Goal: Task Accomplishment & Management: Manage account settings

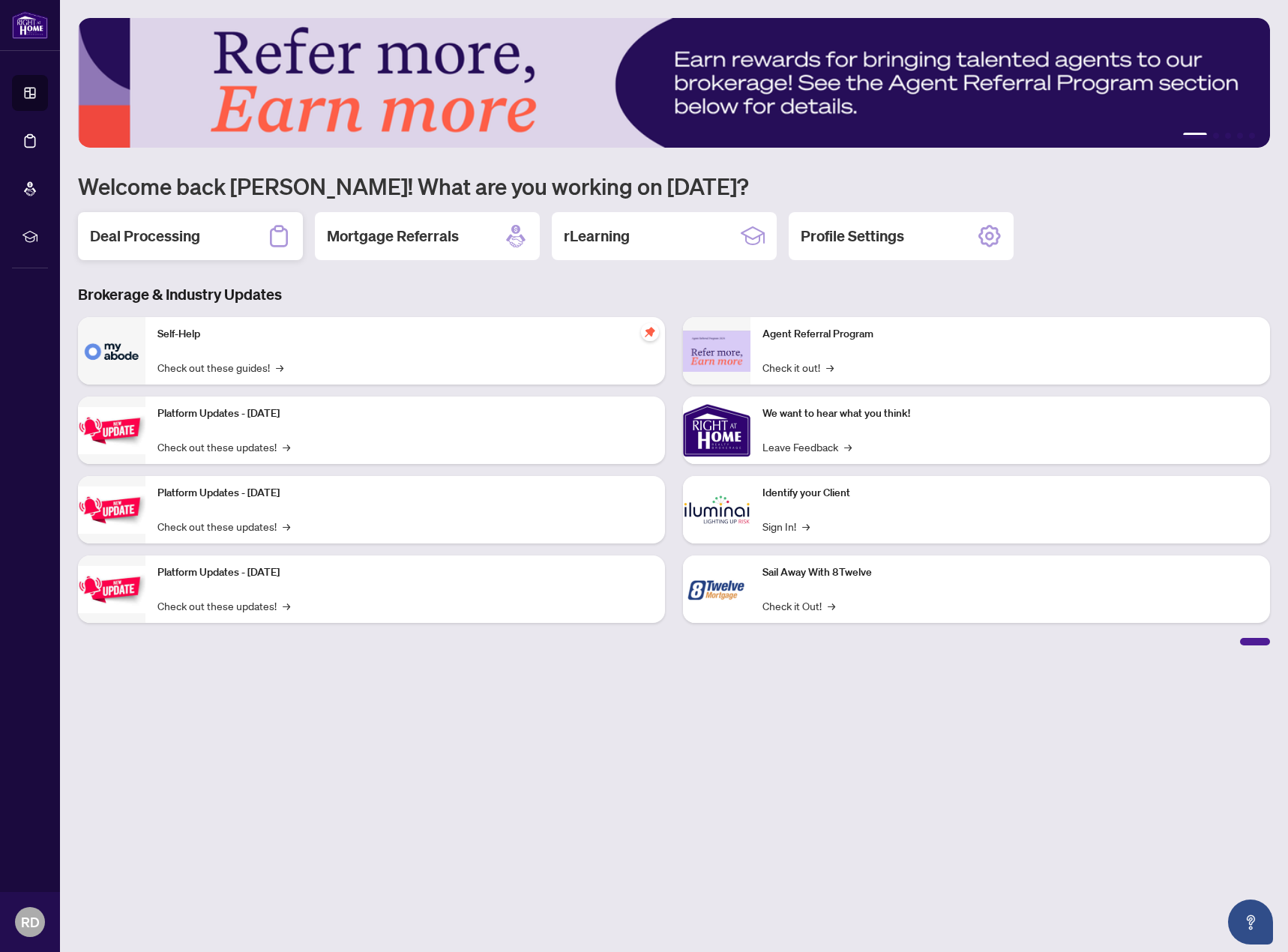
click at [194, 239] on h2 "Deal Processing" at bounding box center [145, 236] width 110 height 21
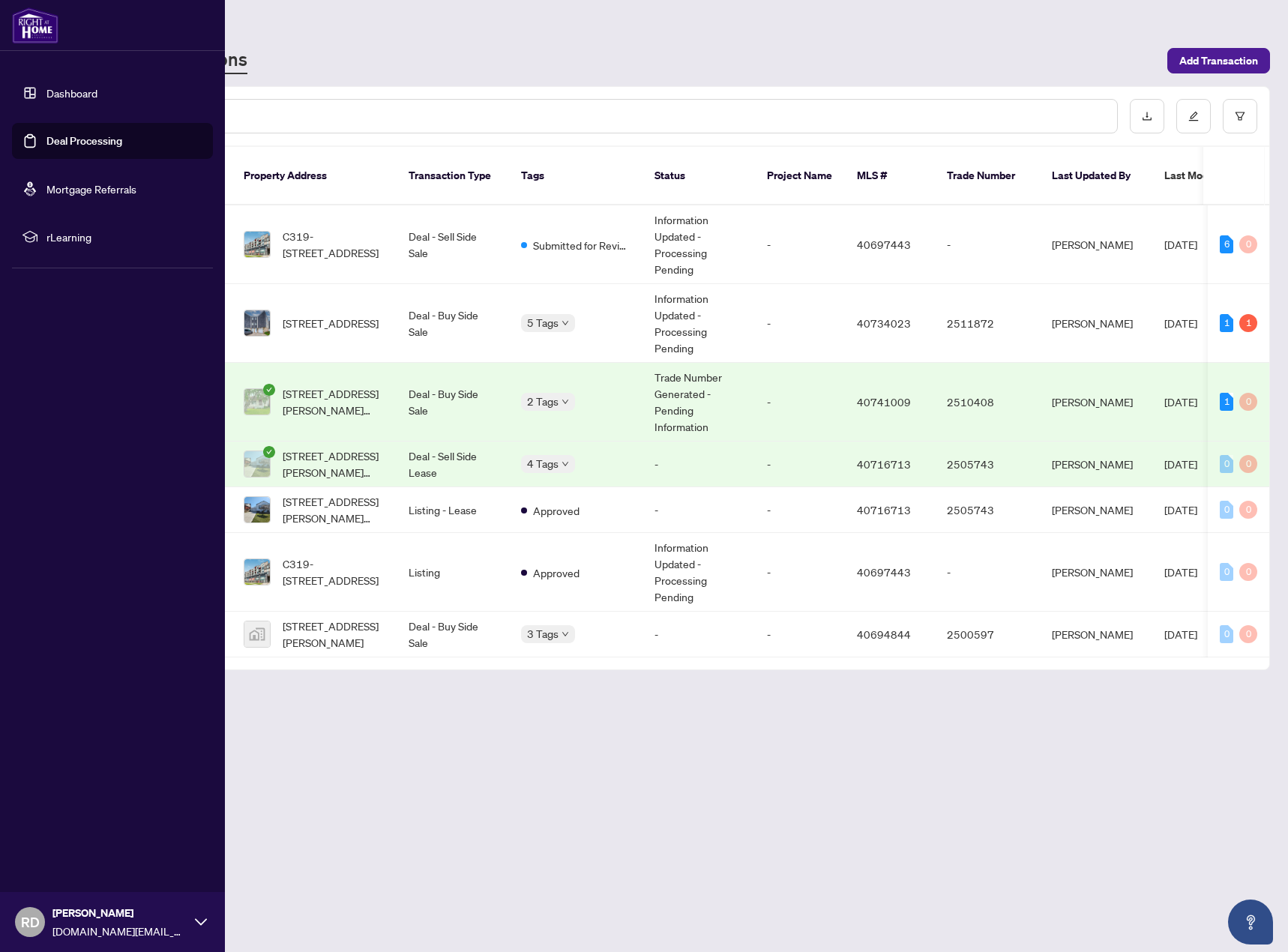
click at [83, 194] on link "Mortgage Referrals" at bounding box center [91, 188] width 90 height 13
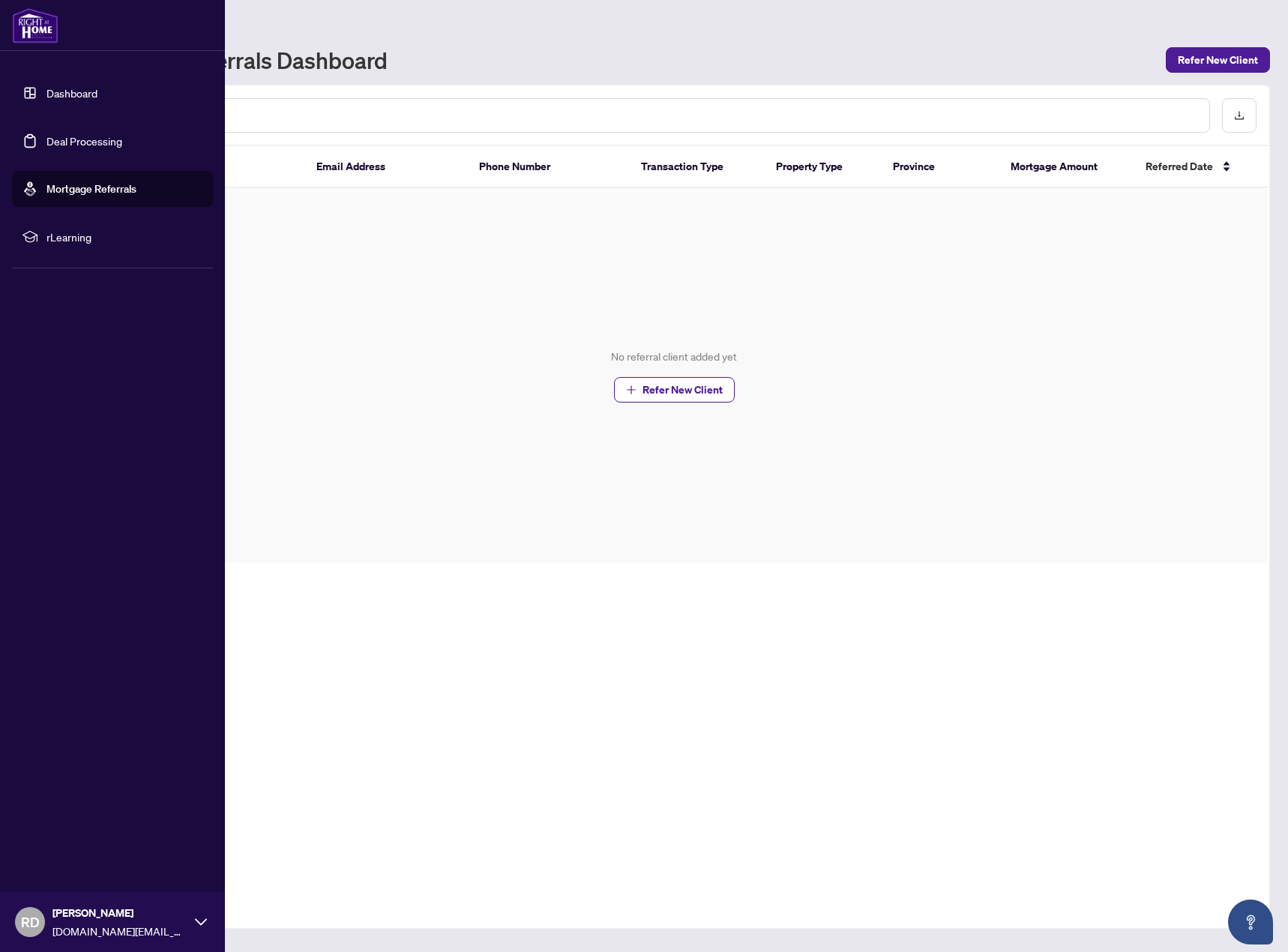
click at [85, 140] on link "Deal Processing" at bounding box center [84, 140] width 76 height 13
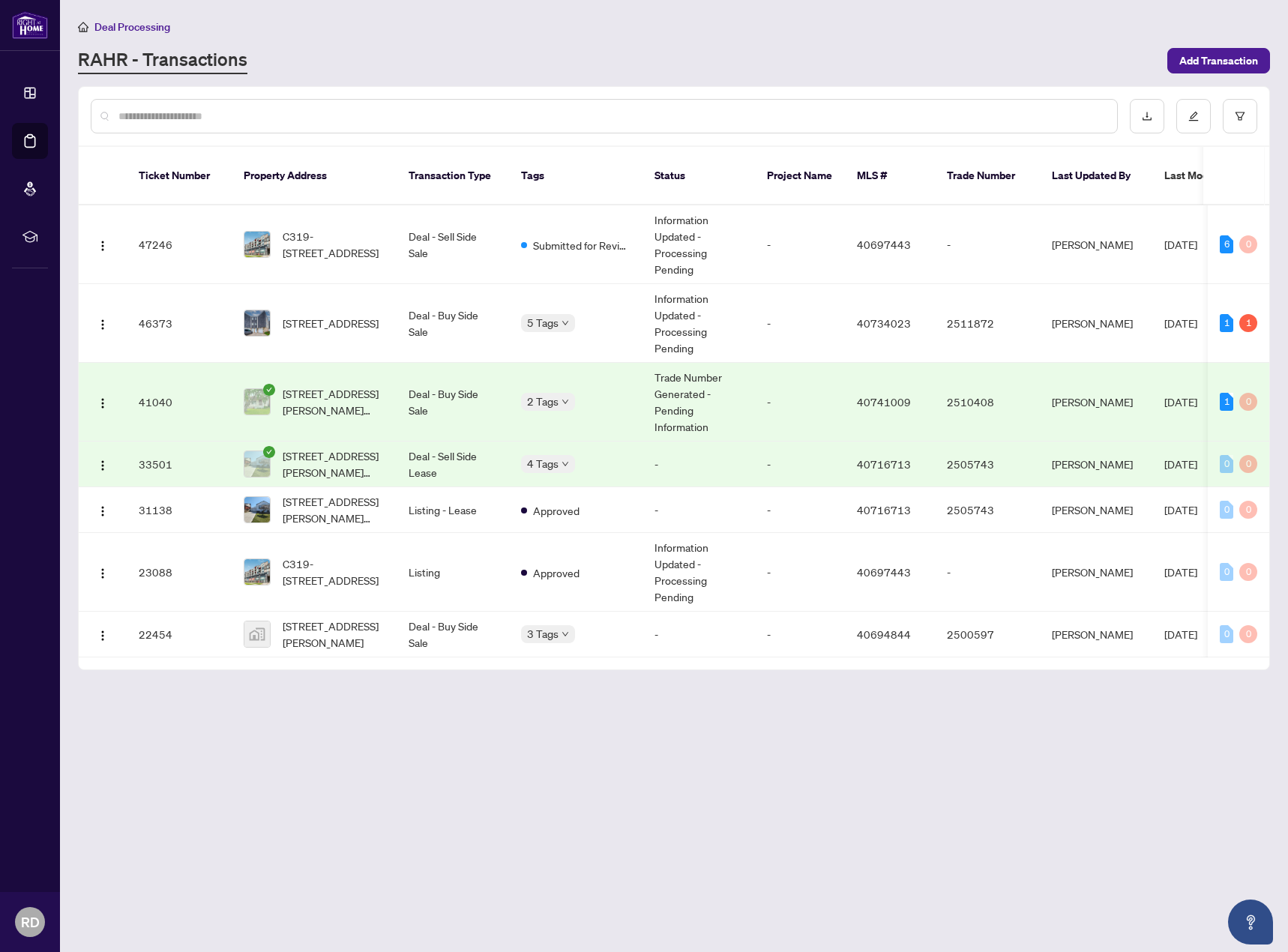
click at [392, 375] on td "[STREET_ADDRESS][PERSON_NAME][PERSON_NAME]" at bounding box center [314, 402] width 165 height 79
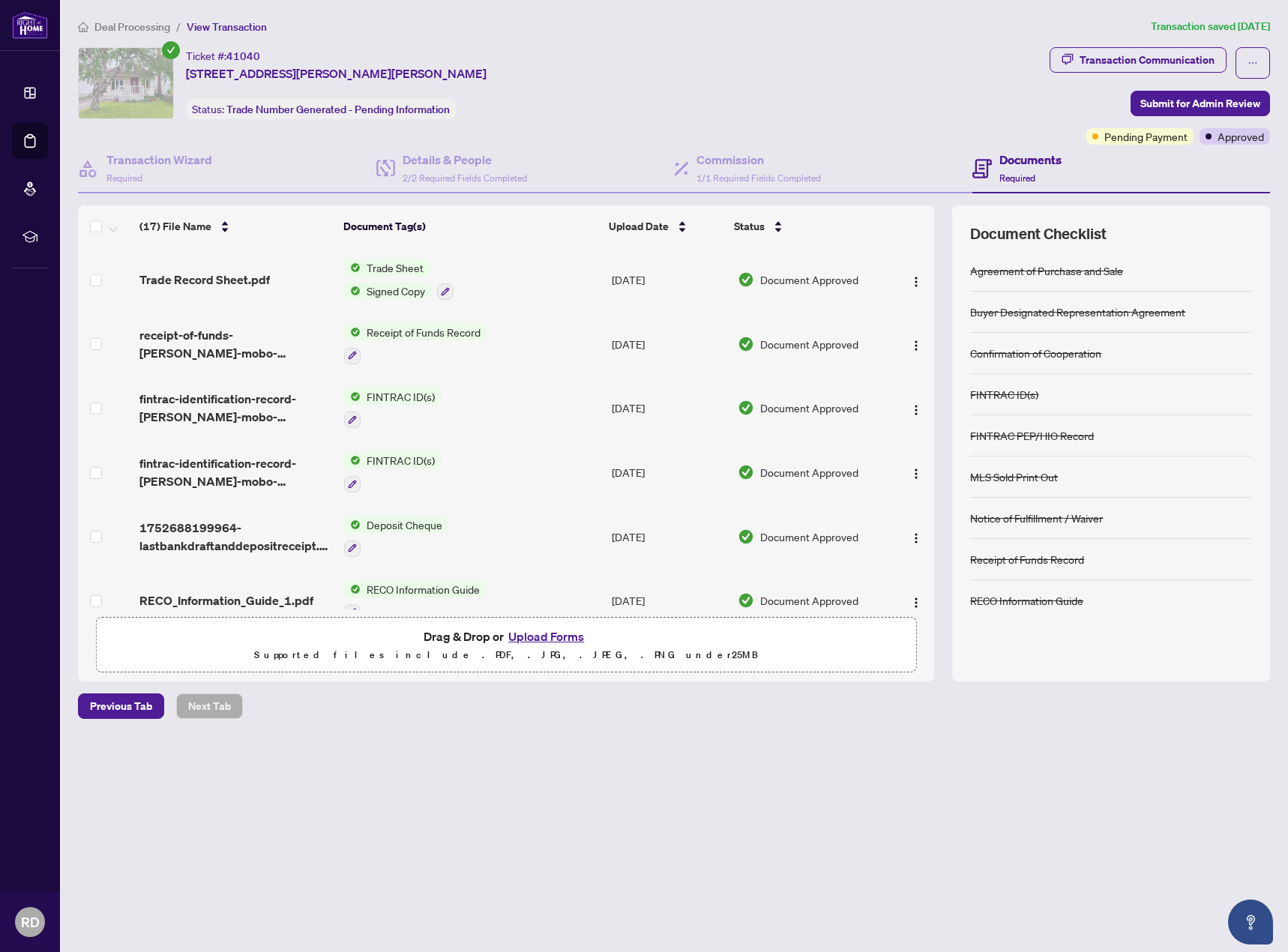
click at [134, 22] on span "Deal Processing" at bounding box center [132, 26] width 76 height 13
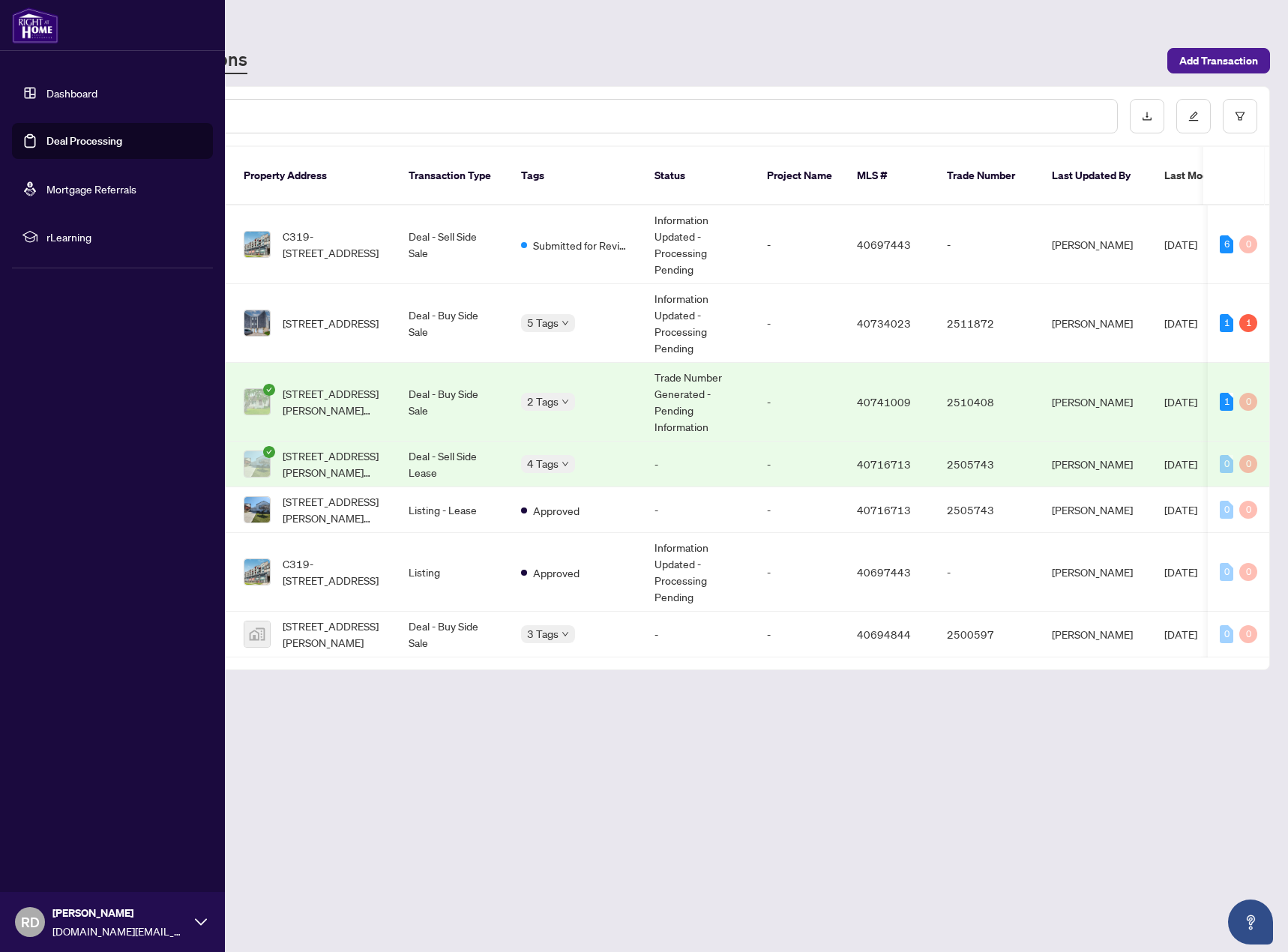
click at [63, 911] on span "[PERSON_NAME]" at bounding box center [120, 913] width 135 height 17
click at [63, 832] on span "Logout" at bounding box center [60, 832] width 34 height 24
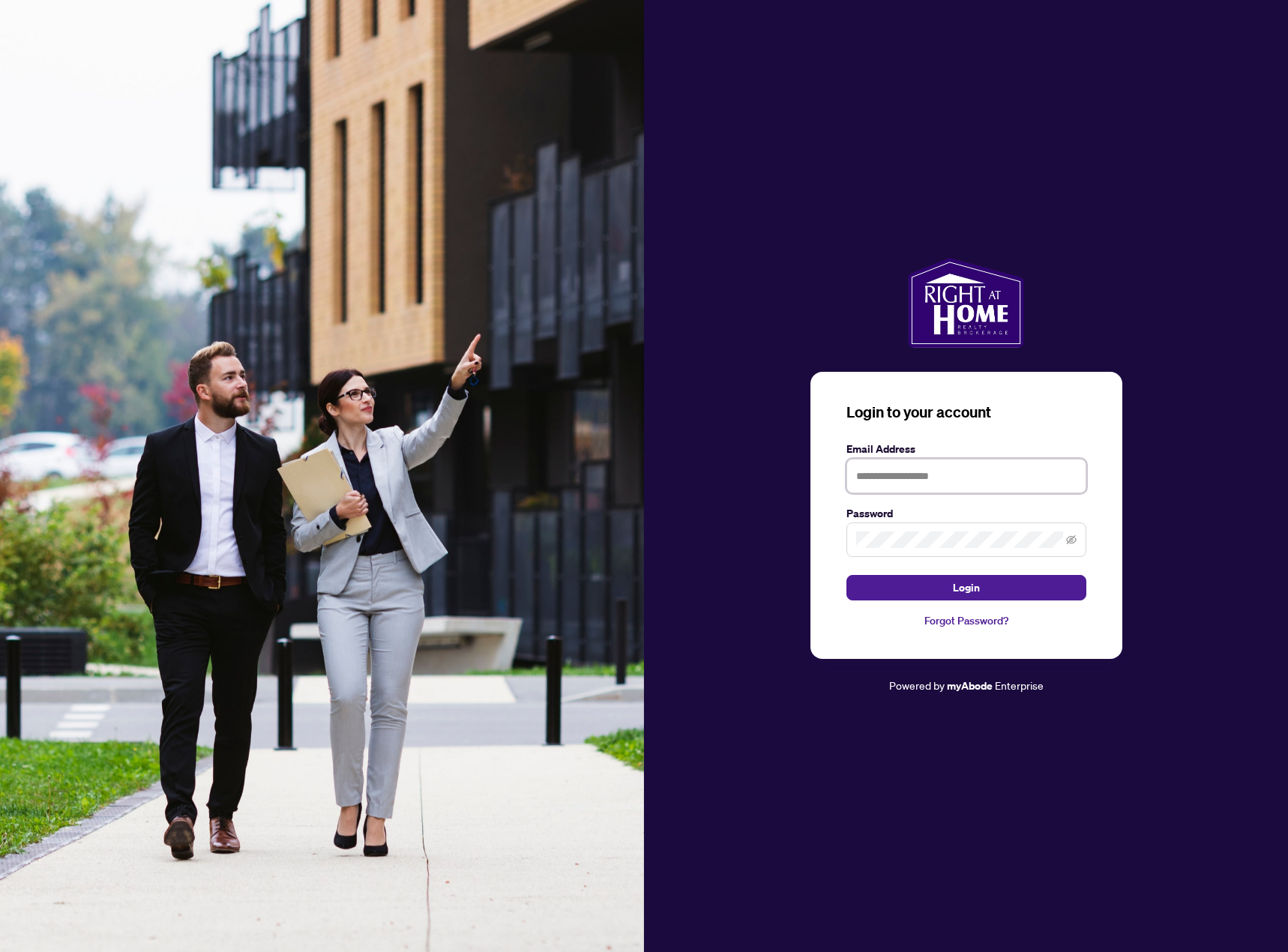
type input "**********"
